Goal: Task Accomplishment & Management: Use online tool/utility

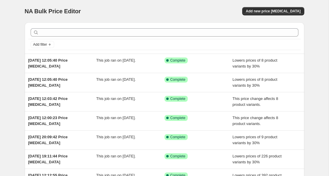
click at [274, 16] on div "NA Bulk Price Editor. This page is ready NA Bulk Price Editor Add new price [ME…" at bounding box center [164, 11] width 279 height 22
click at [274, 14] on button "Add new price [MEDICAL_DATA]" at bounding box center [273, 11] width 62 height 8
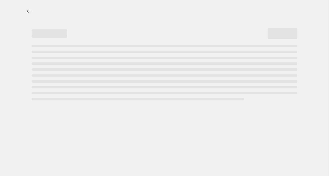
select select "percentage"
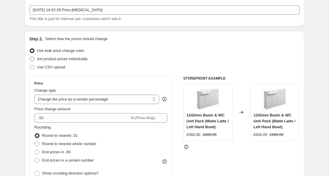
scroll to position [41, 0]
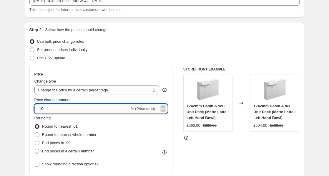
click at [74, 107] on input "-10" at bounding box center [81, 108] width 95 height 9
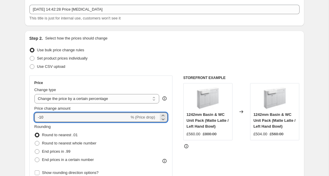
scroll to position [37, 0]
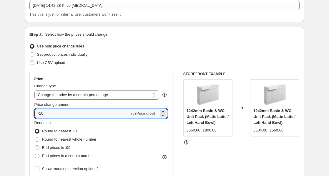
type input "-1"
type input "-30"
click at [167, 76] on div "Price Change type Change the price to a certain amount Change the price by a ce…" at bounding box center [100, 124] width 143 height 106
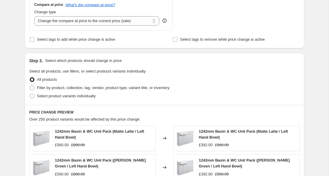
scroll to position [222, 0]
click at [134, 86] on span "Filter by product, collection, tag, vendor, product type, variant title, or inv…" at bounding box center [103, 87] width 132 height 4
click at [30, 85] on input "Filter by product, collection, tag, vendor, product type, variant title, or inv…" at bounding box center [30, 85] width 0 height 0
radio input "true"
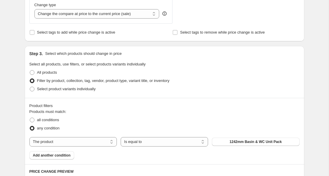
scroll to position [234, 0]
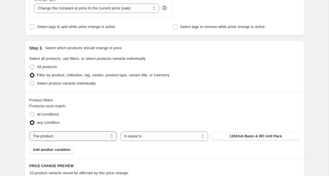
select select "collection"
click at [234, 135] on button "Abby" at bounding box center [255, 136] width 87 height 8
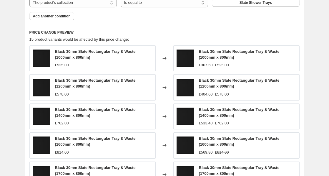
scroll to position [488, 0]
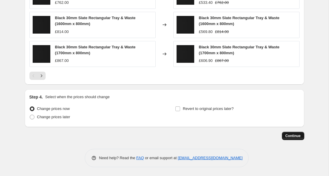
click at [285, 136] on span "Continue" at bounding box center [292, 135] width 15 height 5
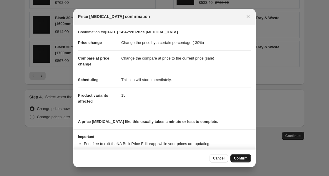
click at [241, 157] on span "Confirm" at bounding box center [241, 158] width 14 height 5
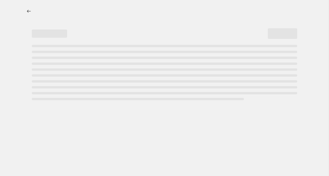
select select "percentage"
select select "collection"
